Goal: Information Seeking & Learning: Learn about a topic

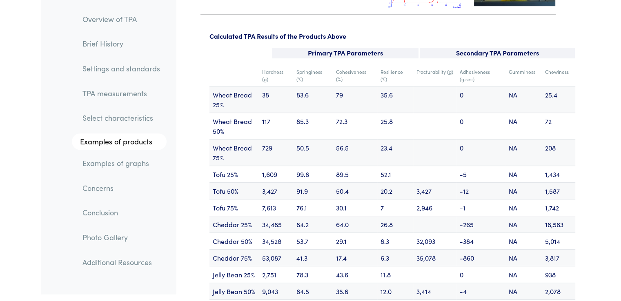
scroll to position [9859, 0]
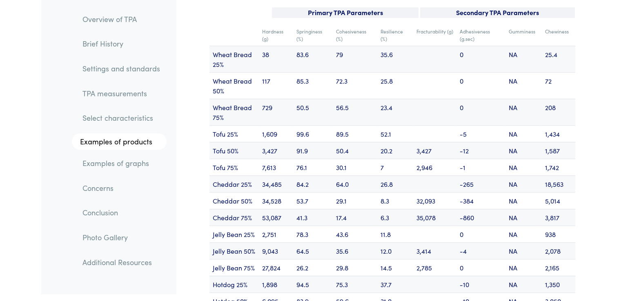
drag, startPoint x: 441, startPoint y: 271, endPoint x: 377, endPoint y: 49, distance: 231.3
click at [441, 293] on td at bounding box center [434, 301] width 43 height 17
click at [175, 273] on div "Overview of TPA Brief History Settings and standards TPA measurements Select ch…" at bounding box center [108, 147] width 135 height 295
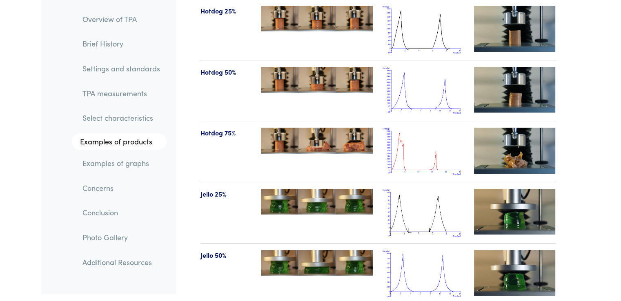
scroll to position [9325, 0]
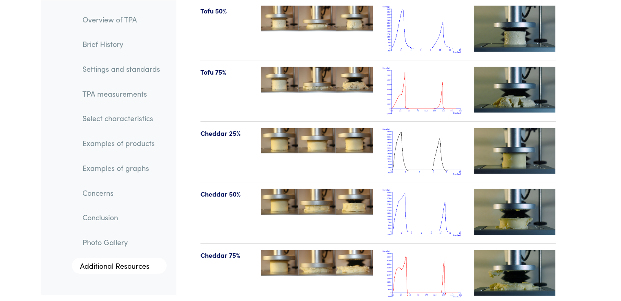
scroll to position [8735, 0]
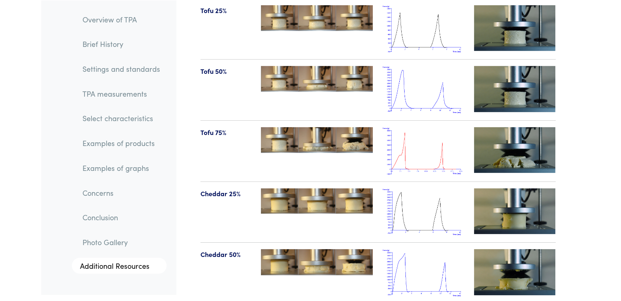
click at [426, 127] on img at bounding box center [424, 151] width 82 height 48
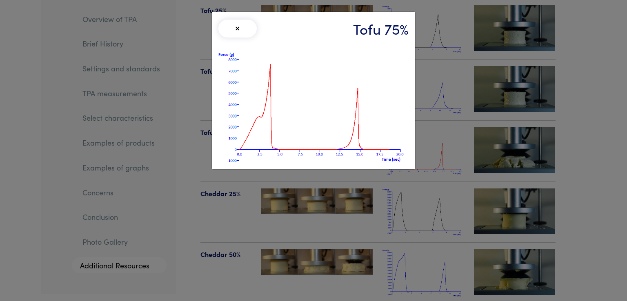
click at [236, 24] on button "×" at bounding box center [238, 29] width 38 height 18
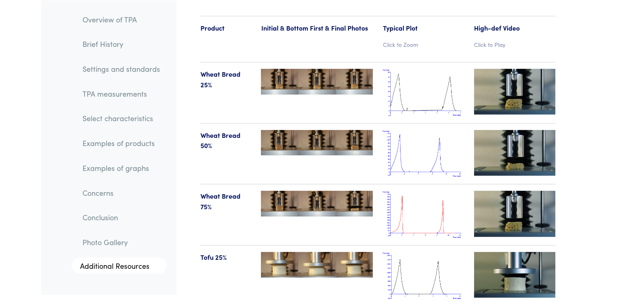
scroll to position [8528, 0]
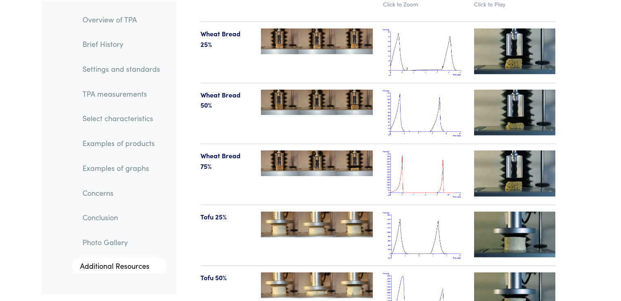
click at [451, 156] on img at bounding box center [424, 175] width 82 height 48
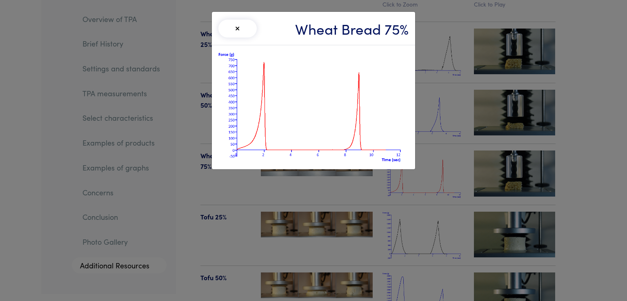
click at [364, 89] on img at bounding box center [314, 107] width 190 height 111
click at [240, 29] on button "×" at bounding box center [238, 29] width 38 height 18
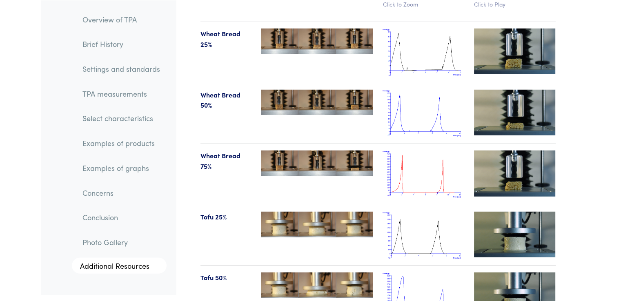
click at [419, 168] on img at bounding box center [424, 175] width 82 height 48
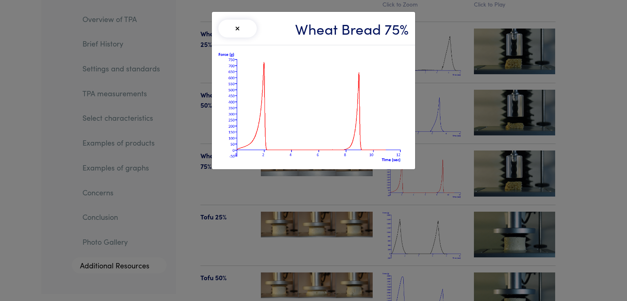
click at [236, 27] on button "×" at bounding box center [238, 29] width 38 height 18
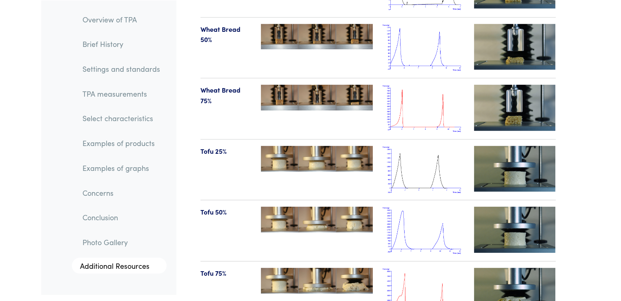
scroll to position [8533, 0]
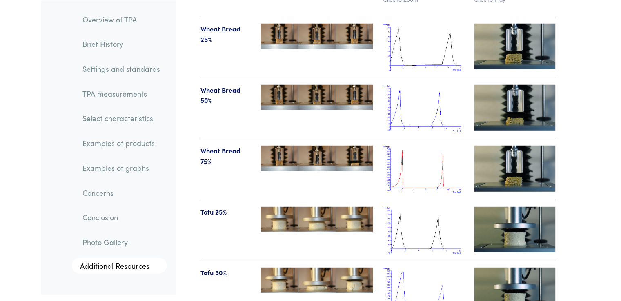
click at [424, 150] on img at bounding box center [424, 170] width 82 height 48
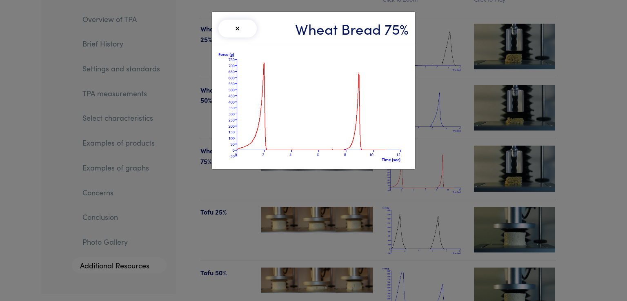
click at [230, 34] on button "×" at bounding box center [238, 29] width 38 height 18
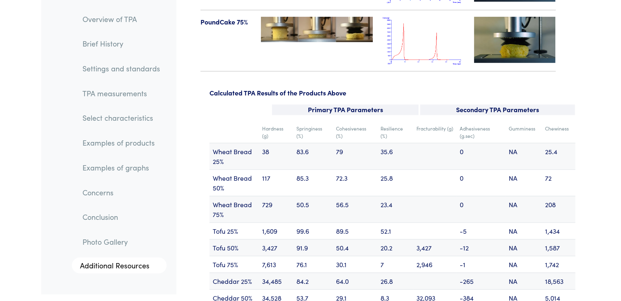
scroll to position [9722, 0]
